Goal: Transaction & Acquisition: Purchase product/service

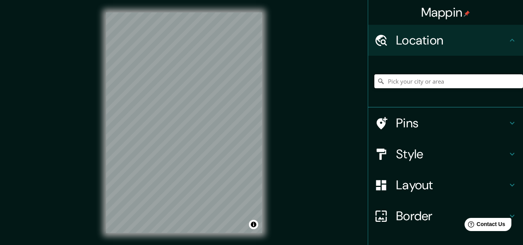
click at [395, 77] on input "Pick your city or area" at bounding box center [448, 81] width 149 height 14
paste input "01045, [GEOGRAPHIC_DATA], 76 - 000 - [GEOGRAPHIC_DATA], [GEOGRAPHIC_DATA] - [GE…"
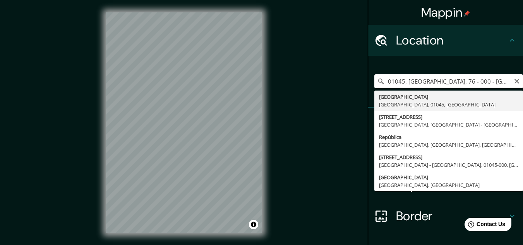
type input "[GEOGRAPHIC_DATA], [GEOGRAPHIC_DATA], [GEOGRAPHIC_DATA]"
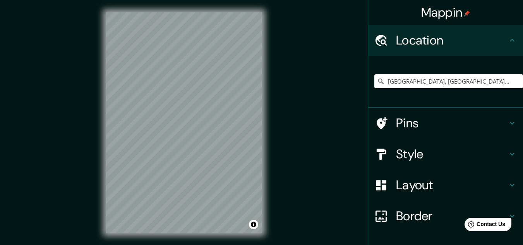
click at [478, 153] on h4 "Style" at bounding box center [451, 153] width 111 height 15
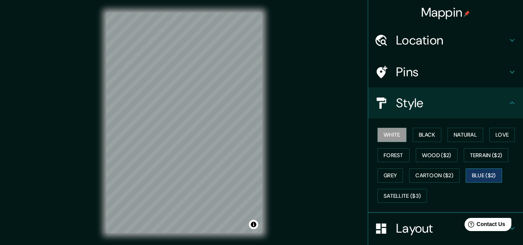
click at [486, 176] on button "Blue ($2)" at bounding box center [483, 175] width 36 height 14
